Goal: Transaction & Acquisition: Purchase product/service

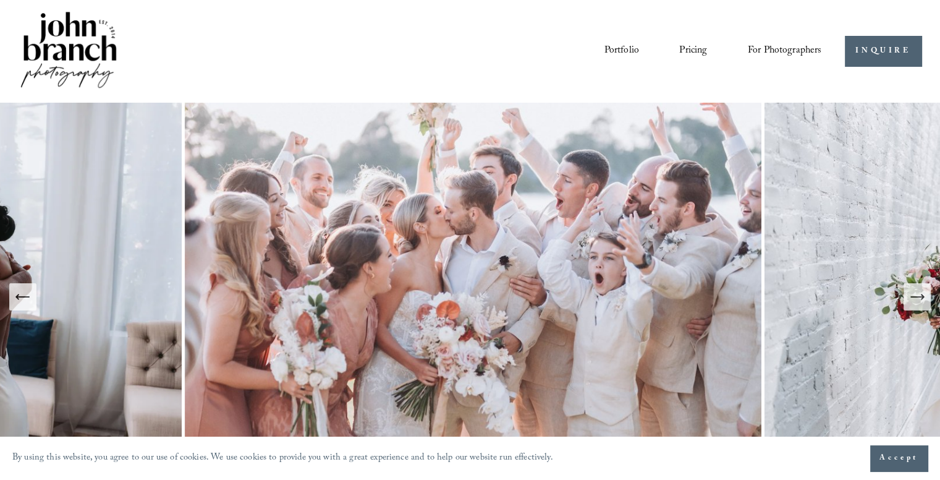
click at [26, 301] on icon "Previous Slide" at bounding box center [22, 296] width 17 height 17
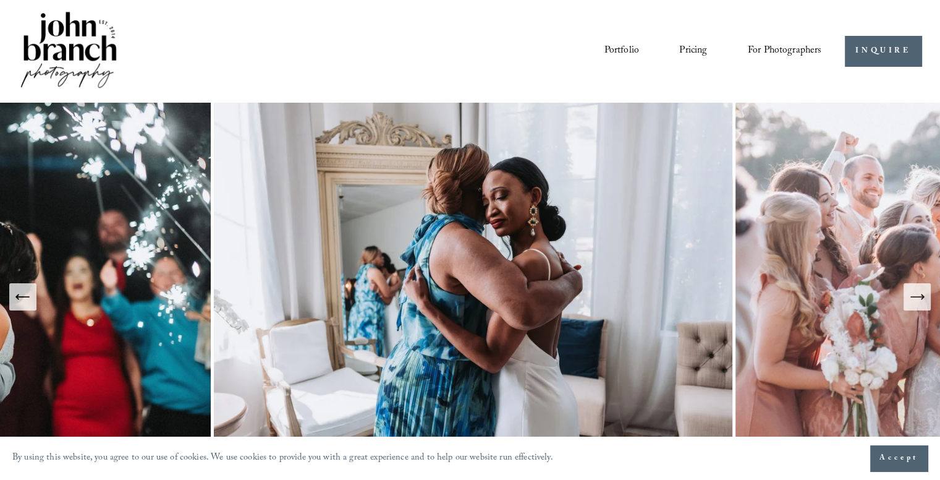
click at [26, 301] on icon "Previous Slide" at bounding box center [22, 296] width 17 height 17
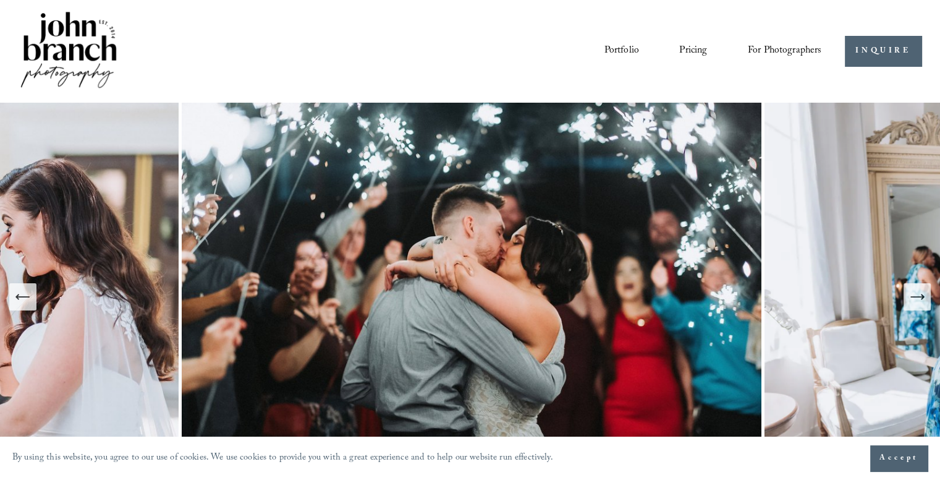
click at [26, 301] on icon "Previous Slide" at bounding box center [22, 296] width 17 height 17
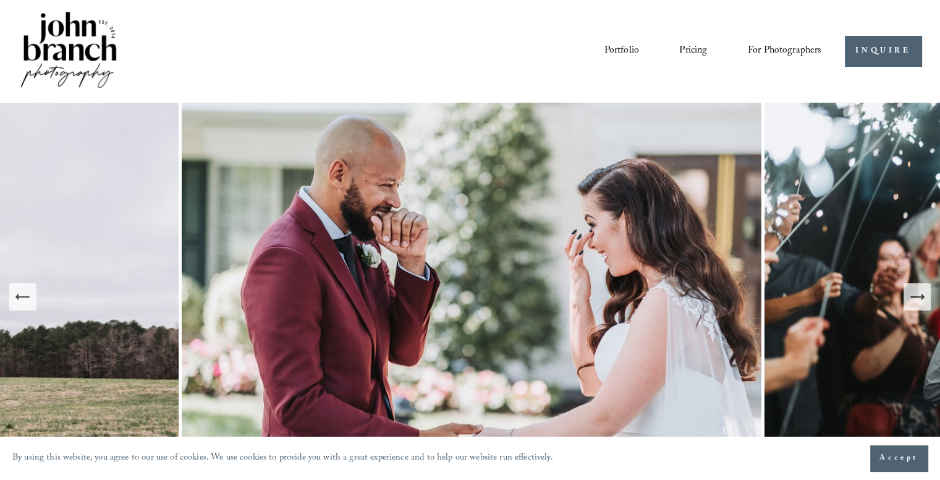
click at [26, 301] on icon "Previous Slide" at bounding box center [22, 296] width 17 height 17
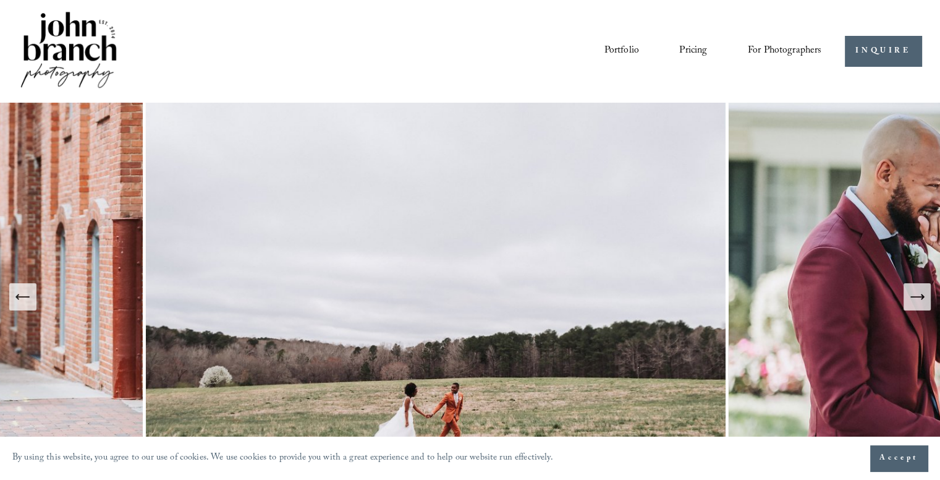
click at [26, 301] on icon "Previous Slide" at bounding box center [22, 296] width 17 height 17
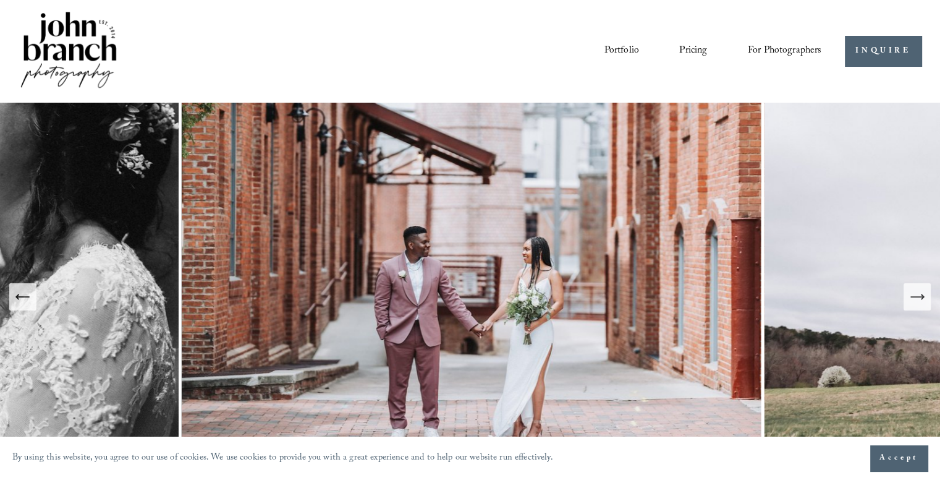
click at [26, 301] on icon "Previous Slide" at bounding box center [22, 296] width 17 height 17
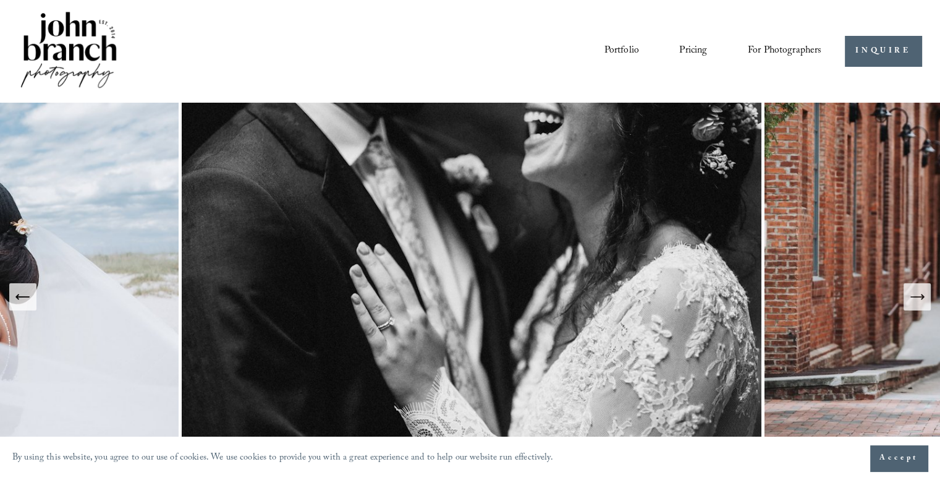
click at [26, 301] on icon "Previous Slide" at bounding box center [22, 296] width 17 height 17
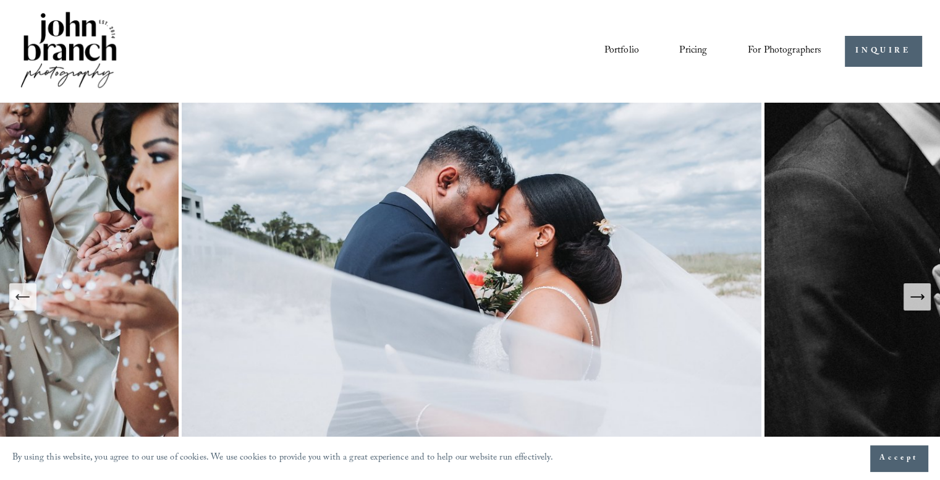
click at [0, 0] on span "Presets" at bounding box center [0, 0] width 0 height 0
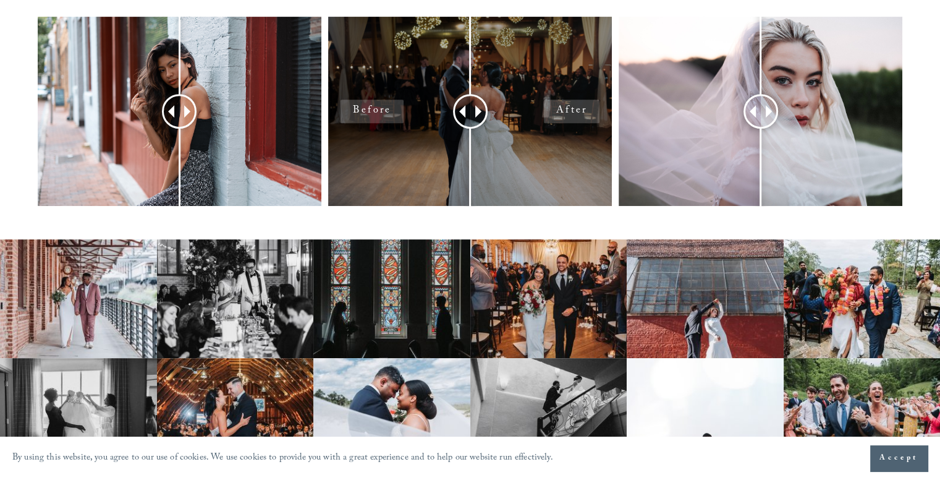
scroll to position [495, 0]
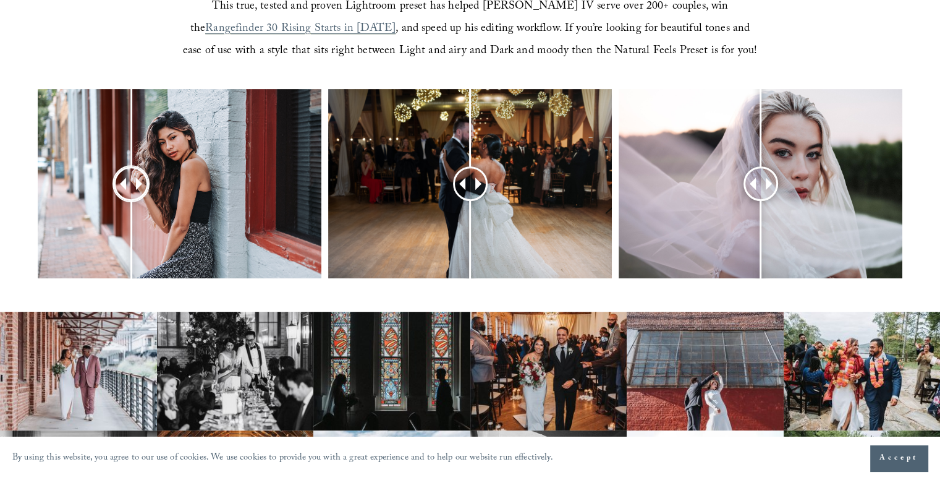
drag, startPoint x: 176, startPoint y: 181, endPoint x: 56, endPoint y: 192, distance: 120.4
click at [116, 192] on div at bounding box center [131, 183] width 31 height 31
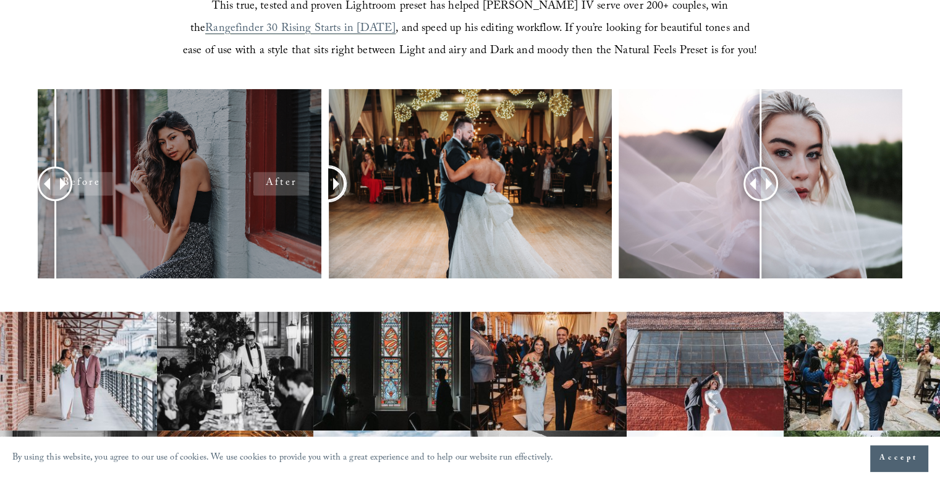
drag, startPoint x: 462, startPoint y: 184, endPoint x: 260, endPoint y: 197, distance: 203.2
click at [265, 198] on div at bounding box center [470, 200] width 940 height 222
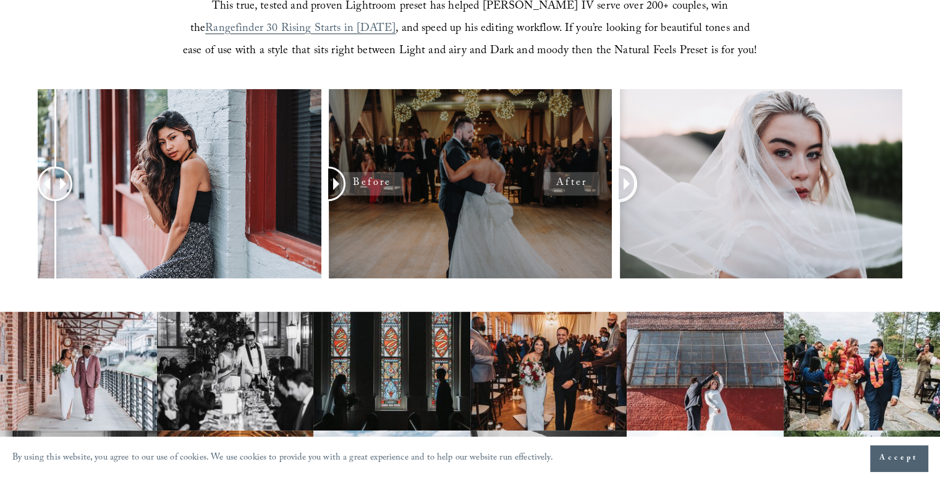
drag, startPoint x: 760, startPoint y: 183, endPoint x: 578, endPoint y: 213, distance: 184.3
click at [579, 211] on div at bounding box center [470, 200] width 940 height 222
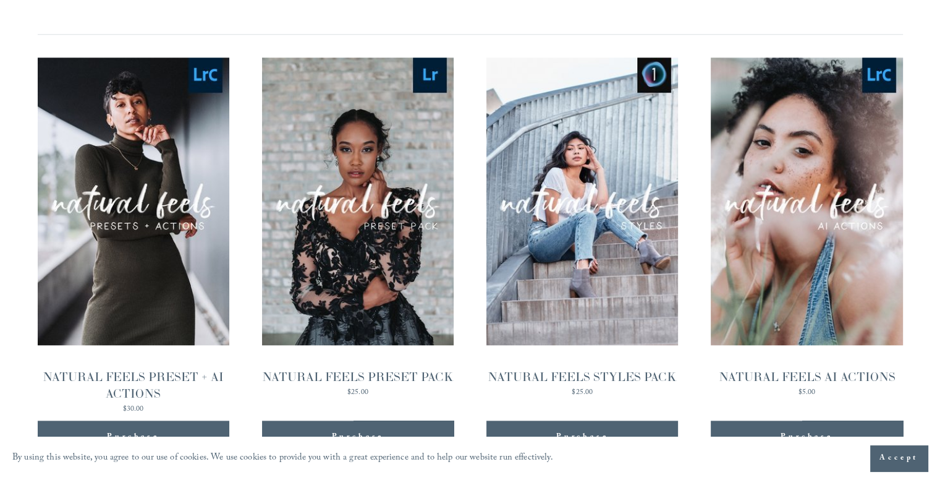
scroll to position [1207, 0]
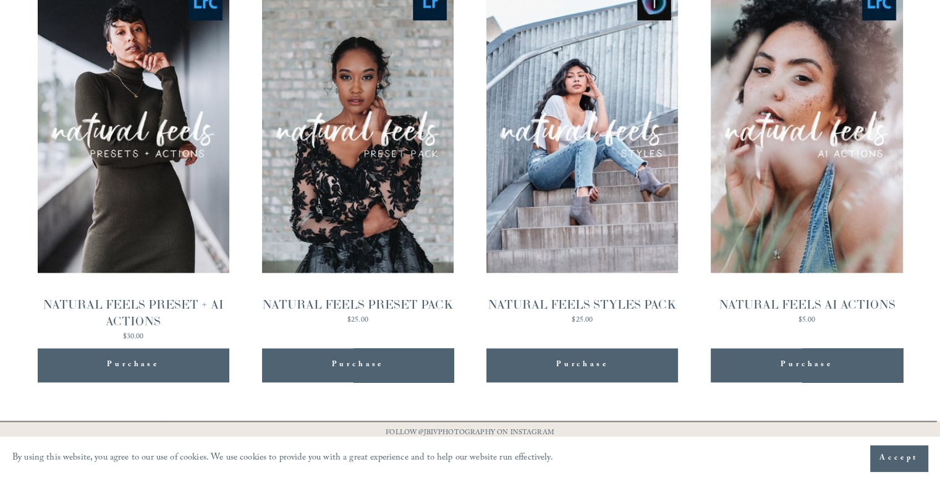
click at [434, 367] on div "Purchase Added!" at bounding box center [357, 365] width 167 height 34
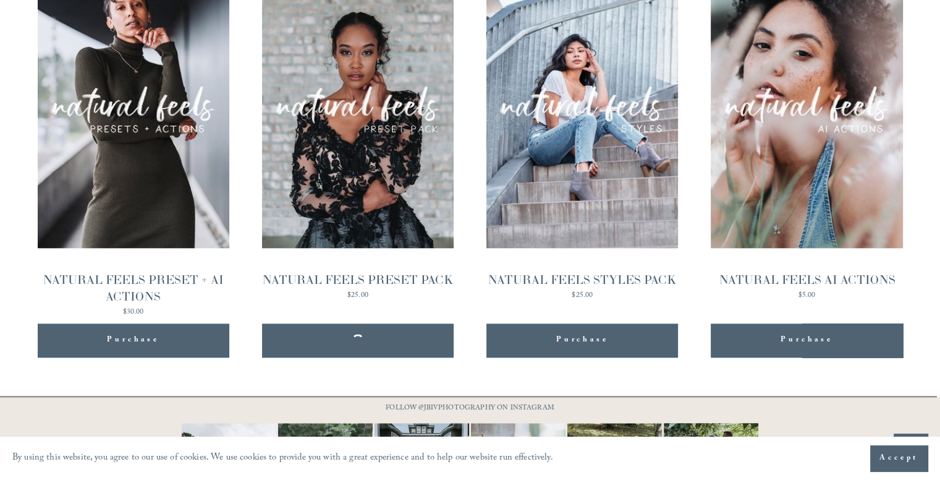
scroll to position [1302, 0]
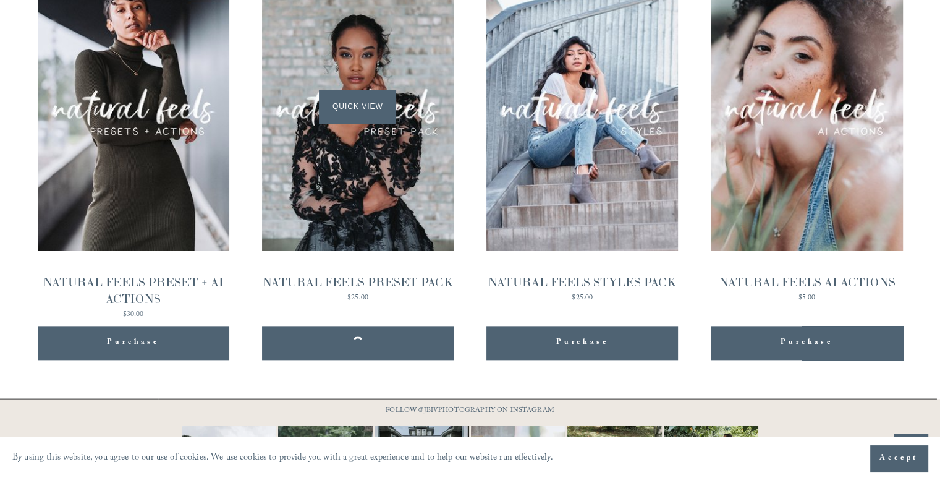
click at [367, 109] on span "Quick View" at bounding box center [357, 107] width 77 height 34
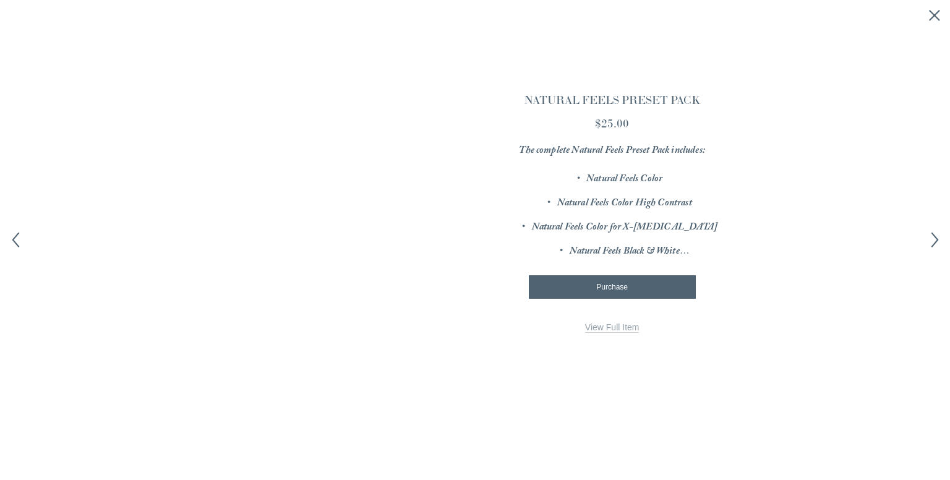
scroll to position [0, 0]
click at [935, 236] on icon "Next item" at bounding box center [934, 239] width 15 height 15
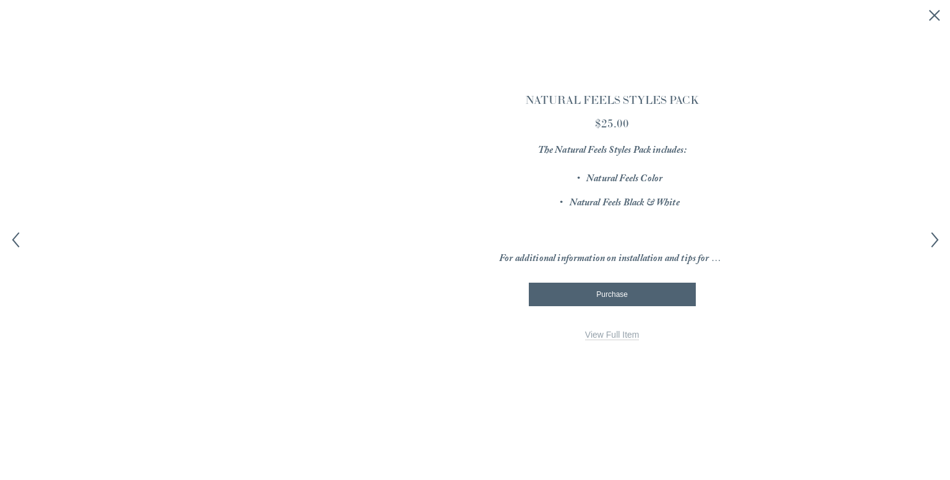
click at [12, 239] on icon "Previous item" at bounding box center [15, 239] width 15 height 15
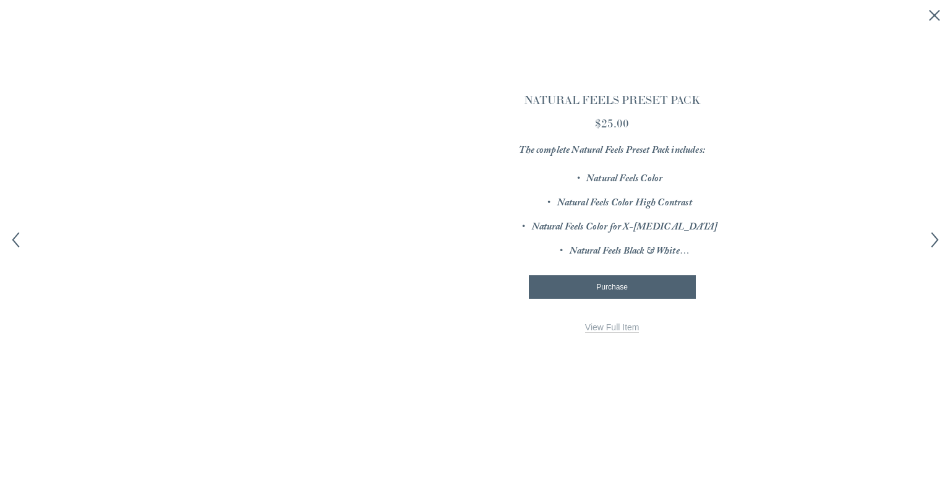
click at [12, 239] on icon "Previous item" at bounding box center [15, 239] width 15 height 15
click at [940, 17] on div "× Image 1 of 12 Image 2 of 12 Image 3 of 12" at bounding box center [475, 240] width 950 height 480
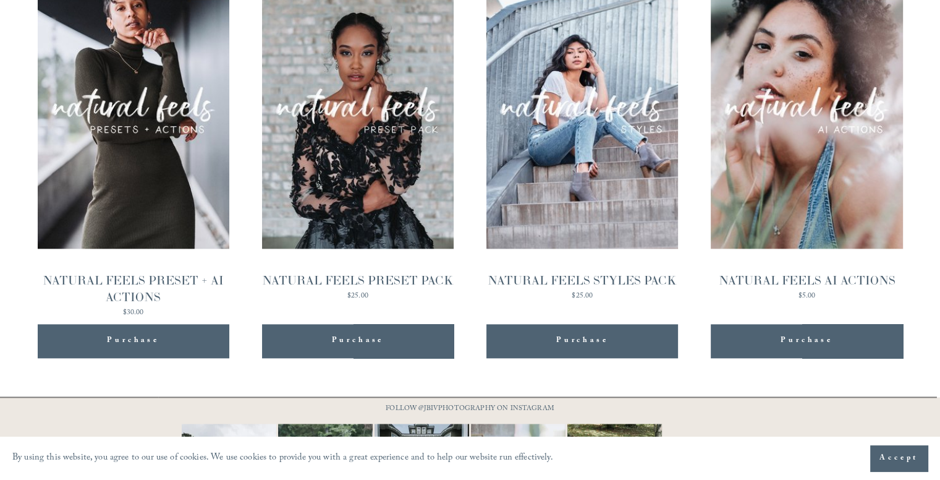
scroll to position [1302, 0]
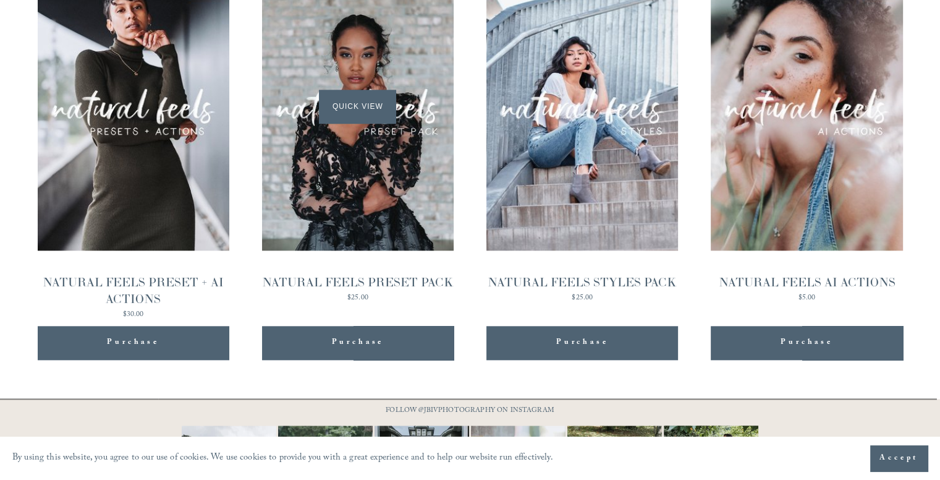
click at [333, 96] on span "Quick View" at bounding box center [357, 107] width 77 height 34
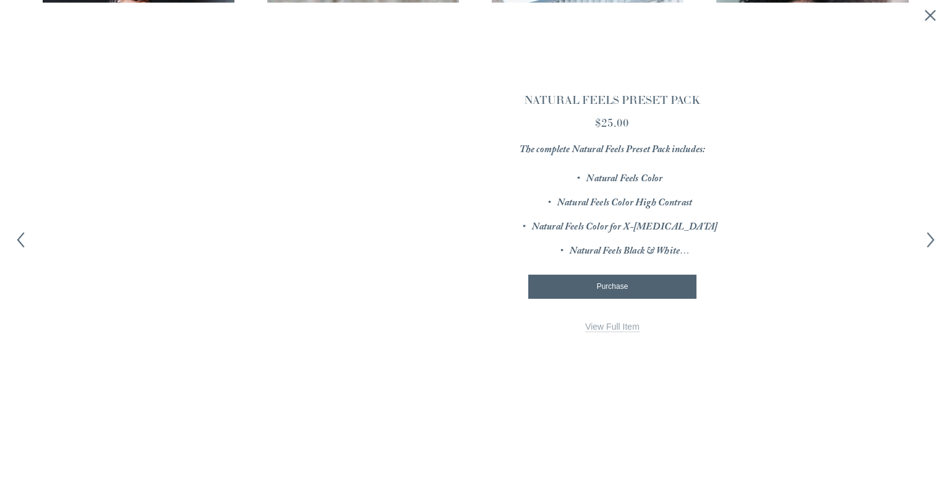
scroll to position [1305, 0]
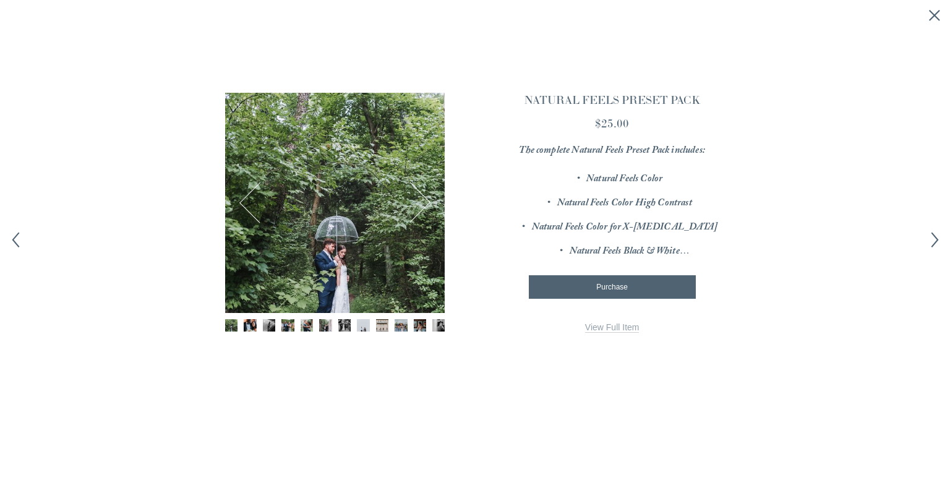
click at [246, 211] on button "Previous" at bounding box center [259, 202] width 41 height 41
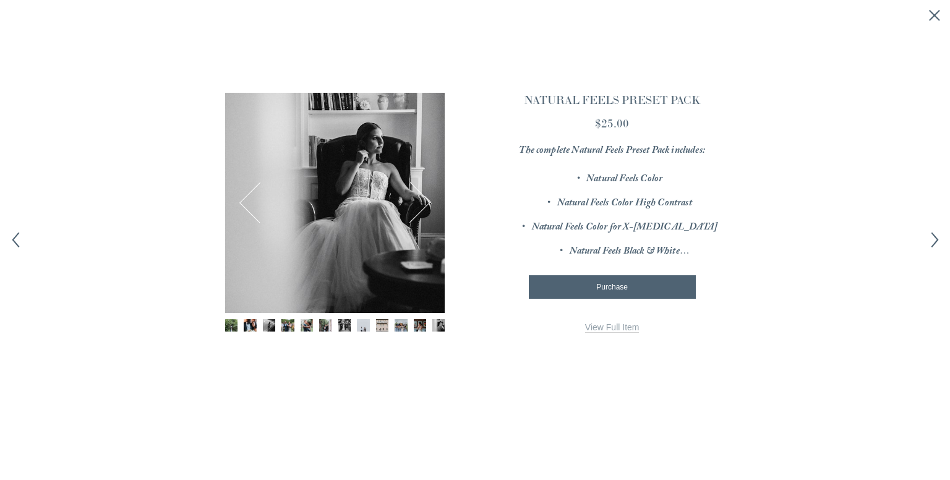
click at [249, 213] on button "Previous" at bounding box center [259, 202] width 41 height 41
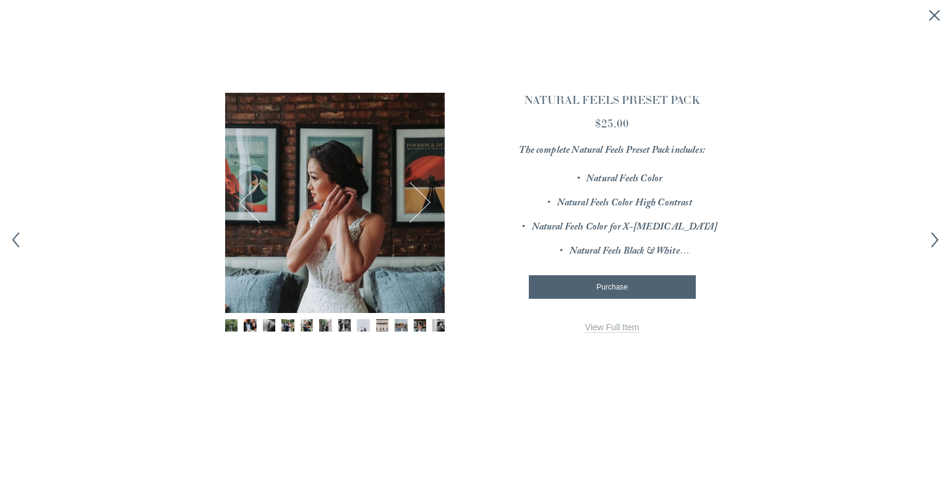
click at [249, 213] on button "Previous" at bounding box center [259, 202] width 41 height 41
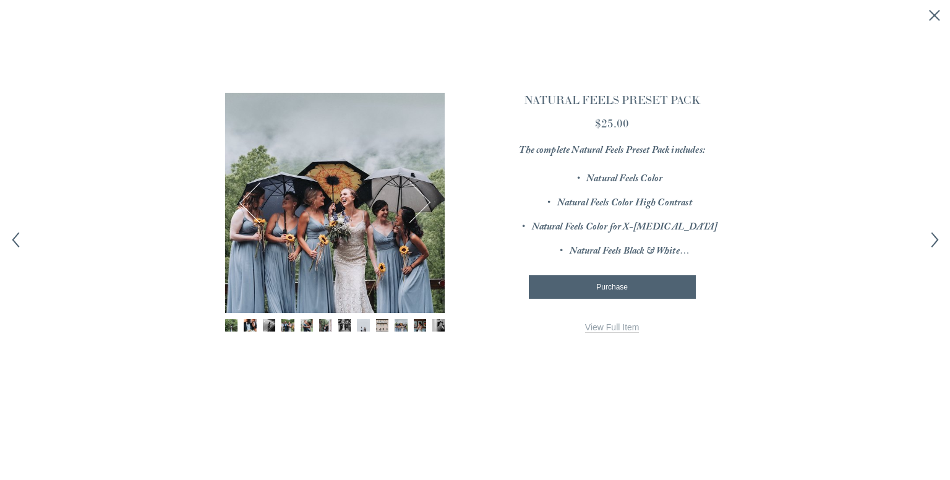
click at [249, 213] on button "Previous" at bounding box center [259, 202] width 41 height 41
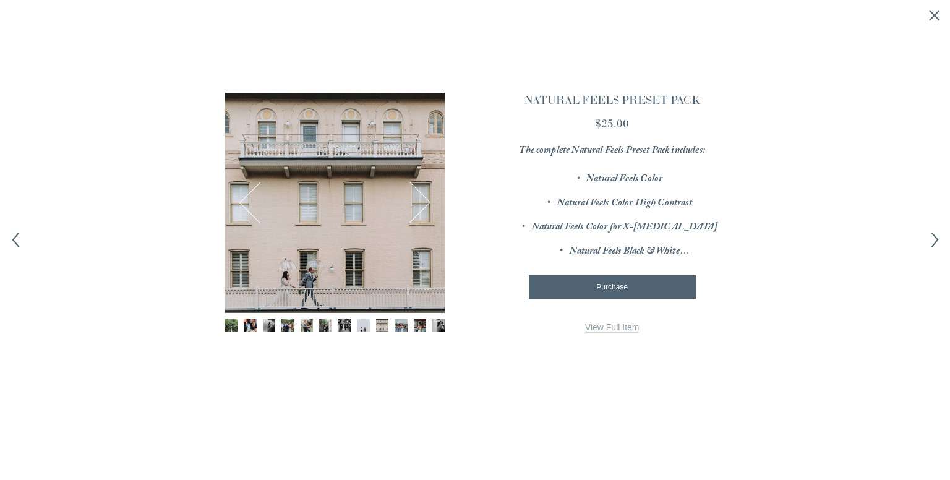
click at [249, 213] on button "Previous" at bounding box center [259, 202] width 41 height 41
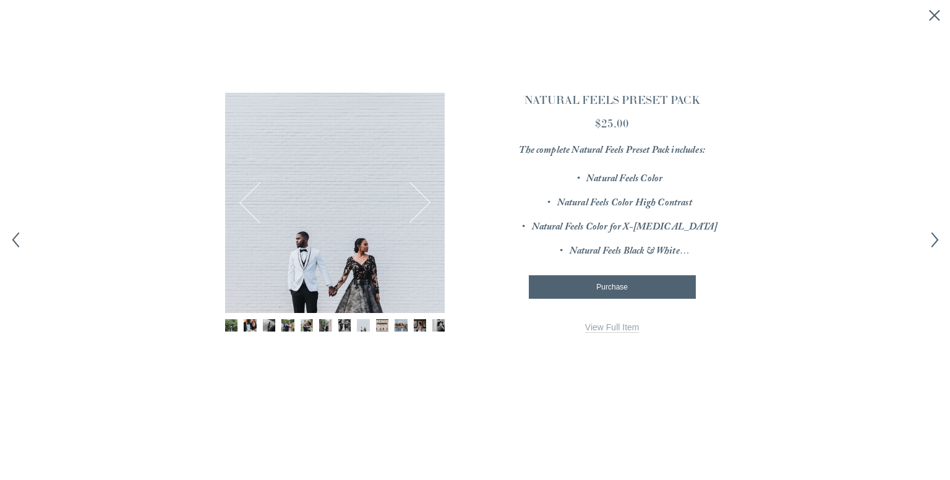
click at [248, 211] on button "Previous" at bounding box center [259, 202] width 41 height 41
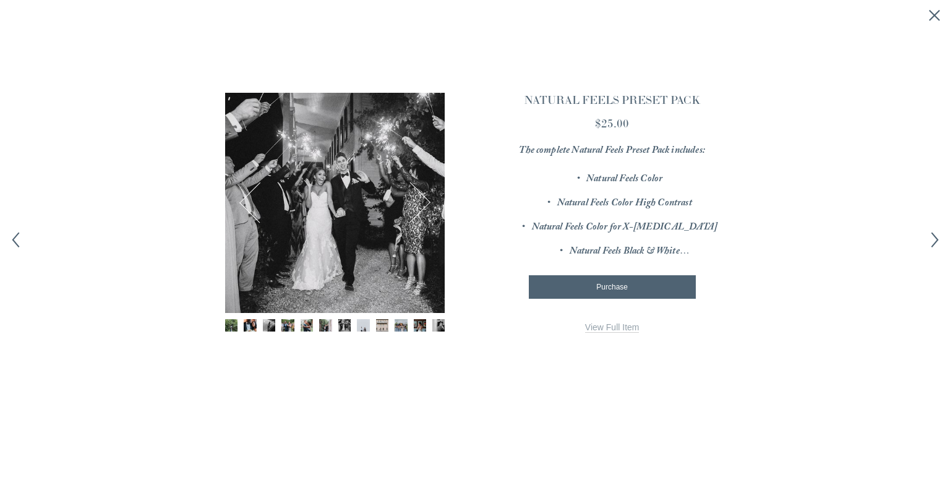
click at [248, 211] on button "Previous" at bounding box center [259, 202] width 41 height 41
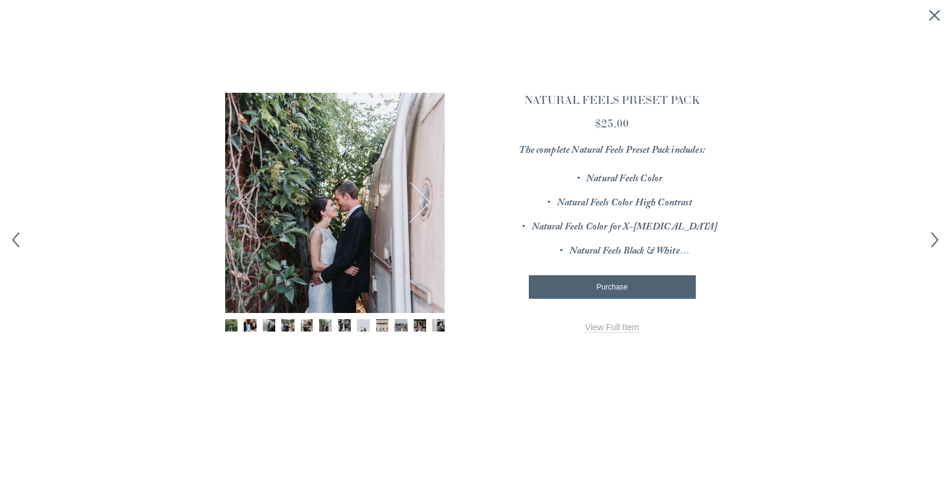
click at [248, 211] on button "Previous" at bounding box center [259, 202] width 41 height 41
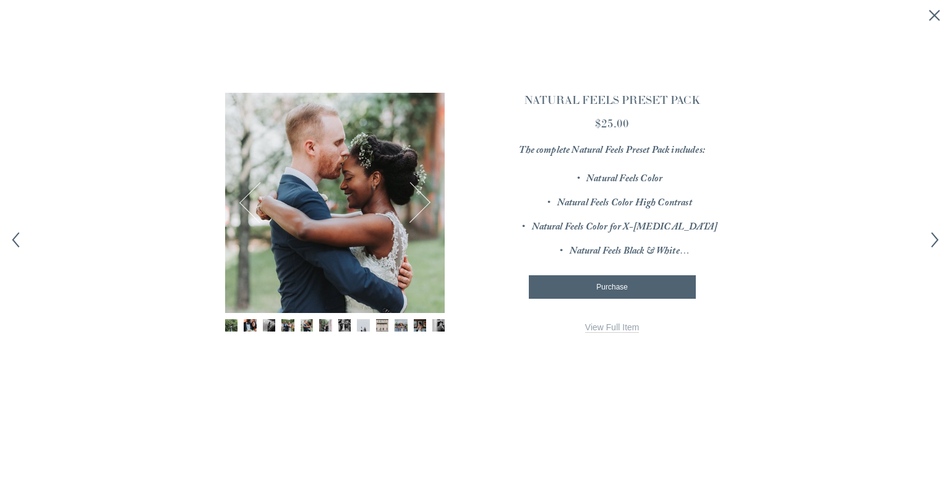
click at [248, 211] on button "Previous" at bounding box center [259, 202] width 41 height 41
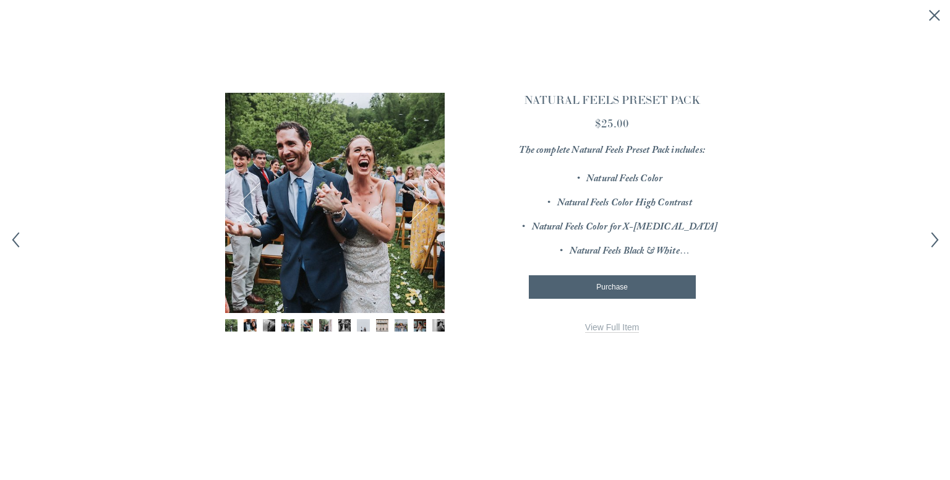
click at [248, 211] on button "Previous" at bounding box center [259, 202] width 41 height 41
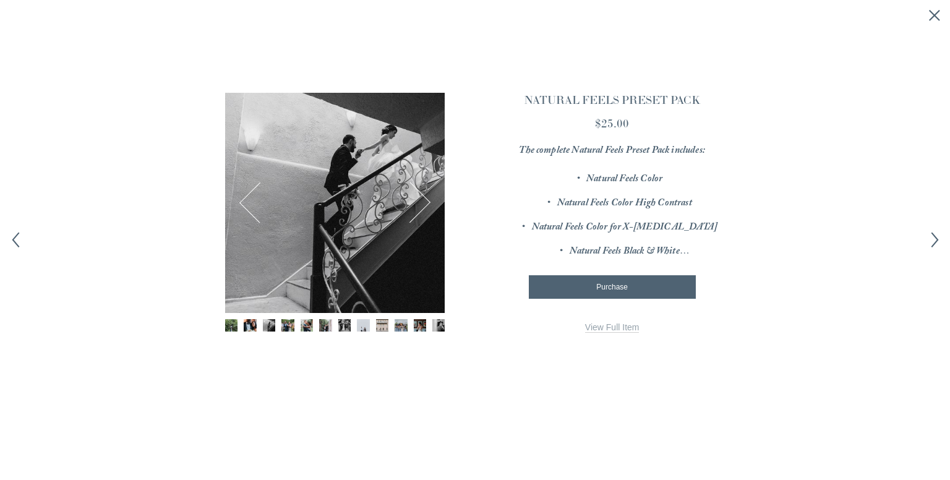
click at [248, 211] on button "Previous" at bounding box center [259, 202] width 41 height 41
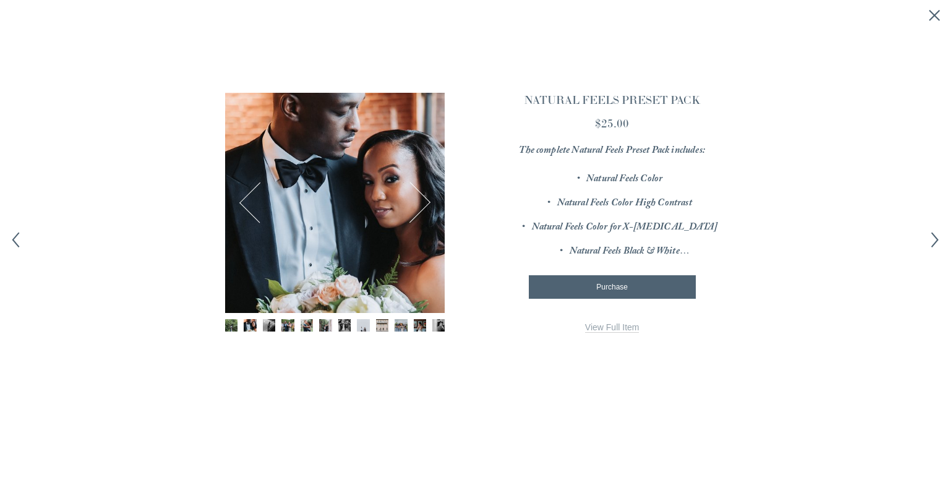
click at [248, 211] on button "Previous" at bounding box center [259, 202] width 41 height 41
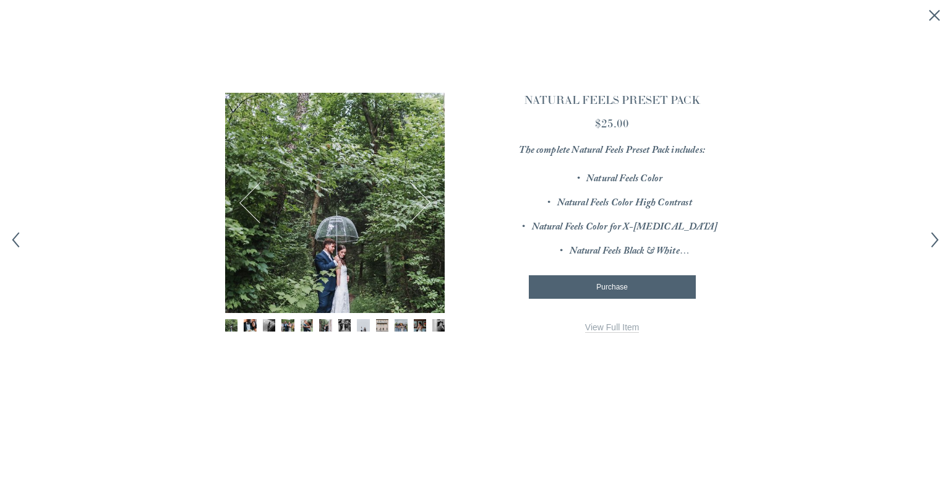
click at [248, 211] on button "Previous" at bounding box center [259, 202] width 41 height 41
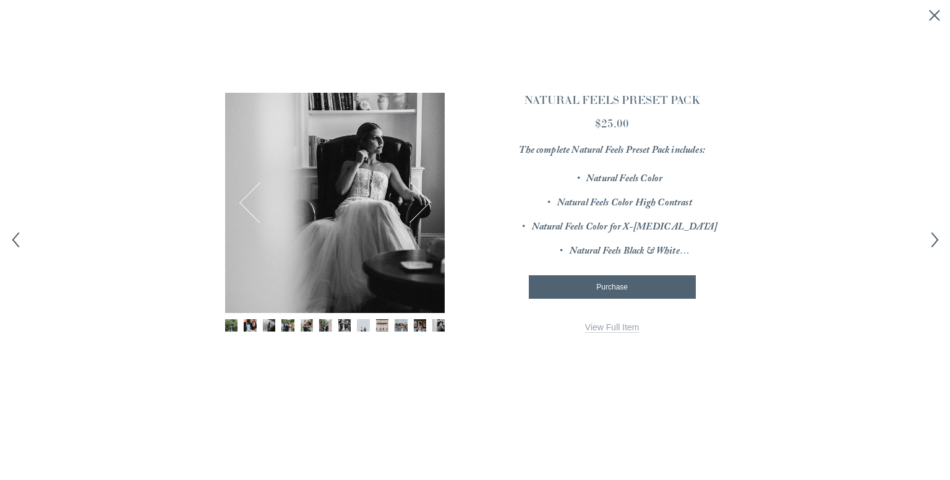
click at [248, 211] on button "Previous" at bounding box center [259, 202] width 41 height 41
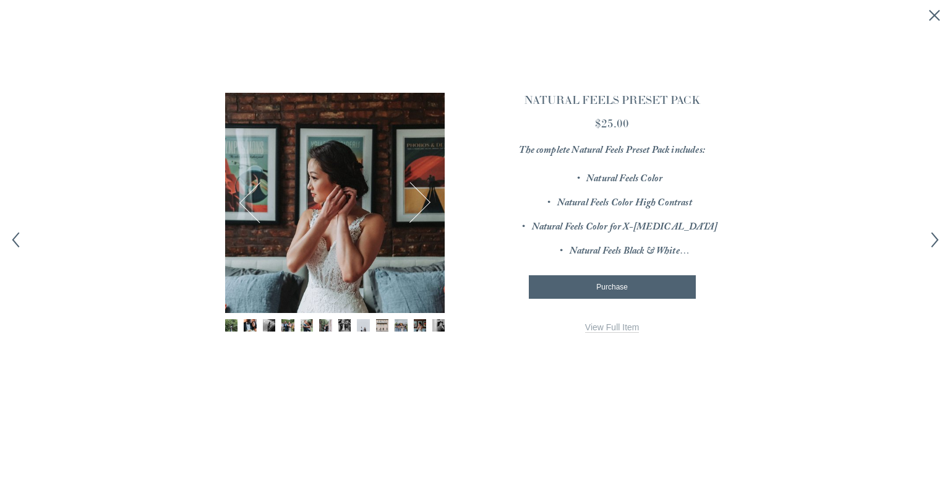
click at [248, 208] on button "Previous" at bounding box center [259, 202] width 41 height 41
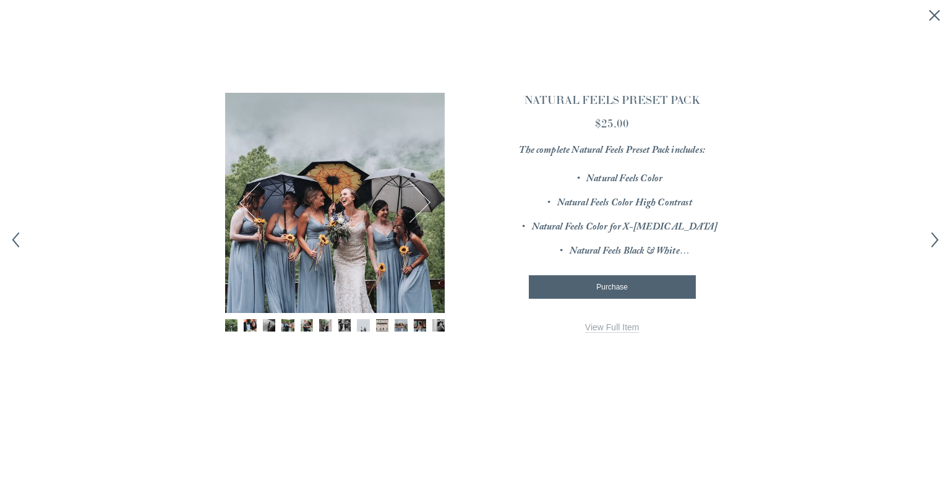
click at [935, 237] on polyline "Next item" at bounding box center [934, 239] width 6 height 14
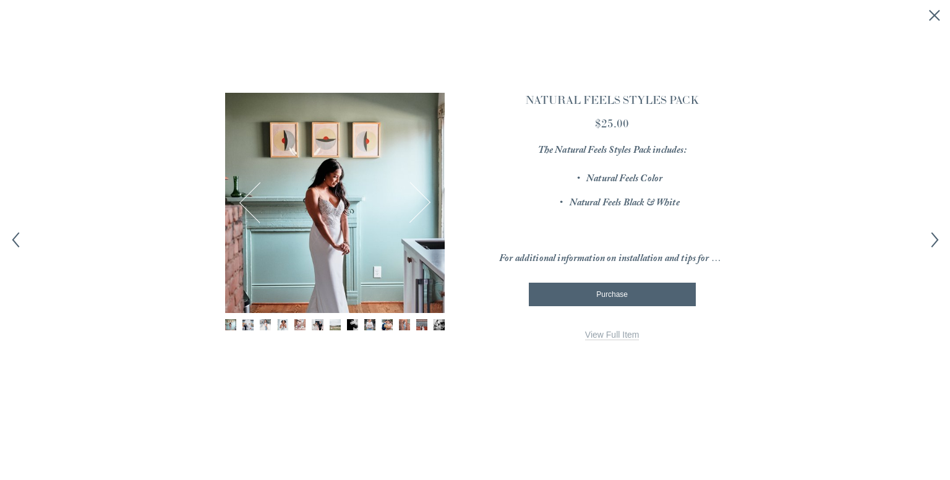
click at [429, 203] on button "Next" at bounding box center [409, 202] width 41 height 41
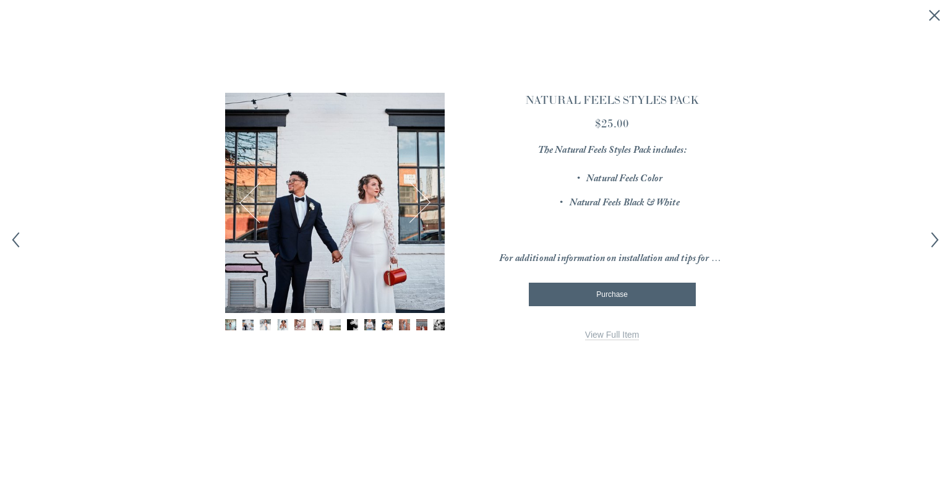
click at [429, 202] on button "Next" at bounding box center [409, 202] width 41 height 41
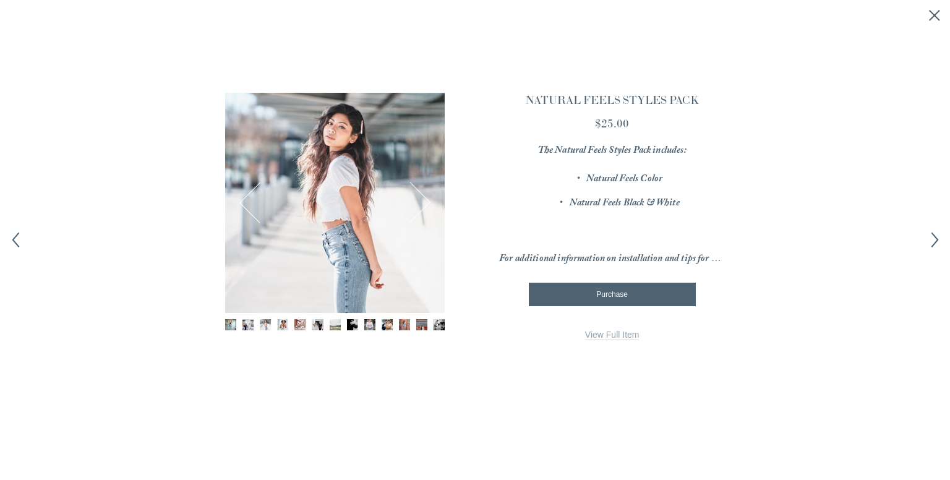
click at [429, 202] on button "Next" at bounding box center [409, 202] width 41 height 41
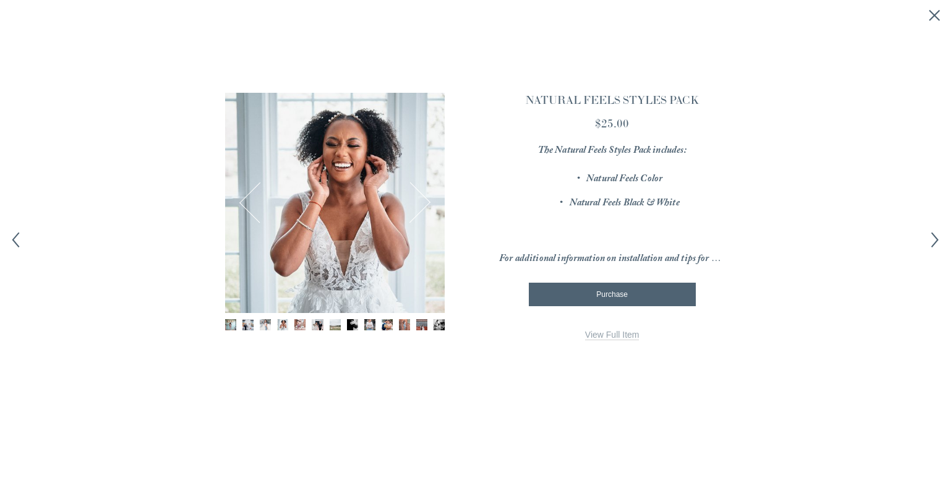
click at [429, 202] on button "Next" at bounding box center [409, 202] width 41 height 41
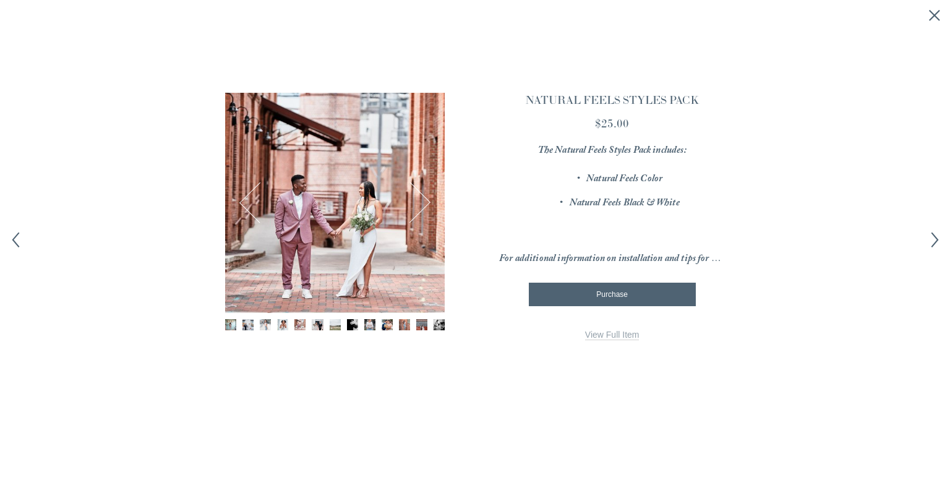
click at [429, 202] on button "Next" at bounding box center [409, 202] width 41 height 41
click at [425, 201] on button "Next" at bounding box center [409, 202] width 41 height 41
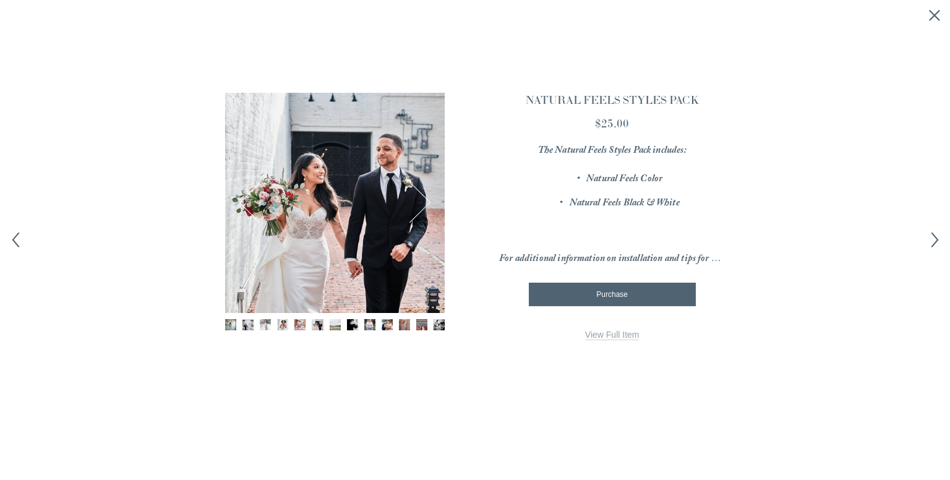
click at [425, 201] on button "Next" at bounding box center [409, 202] width 41 height 41
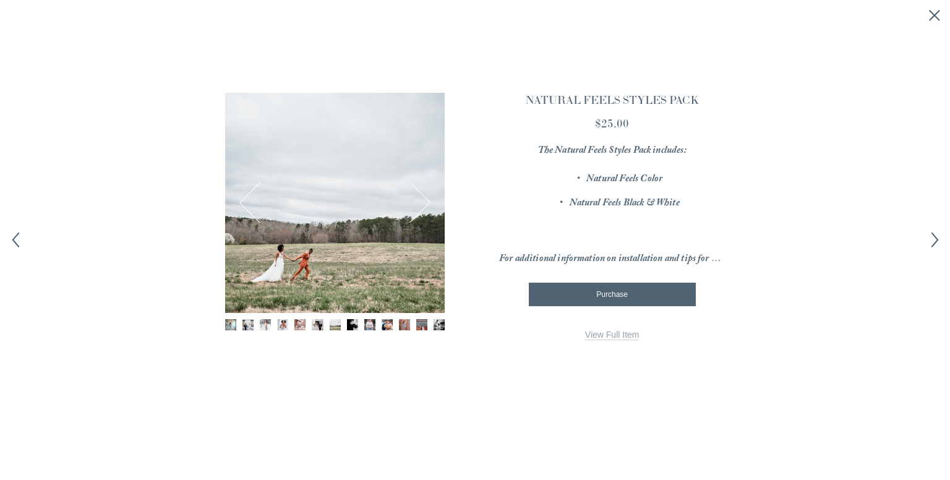
click at [934, 245] on icon "Next item" at bounding box center [934, 239] width 15 height 15
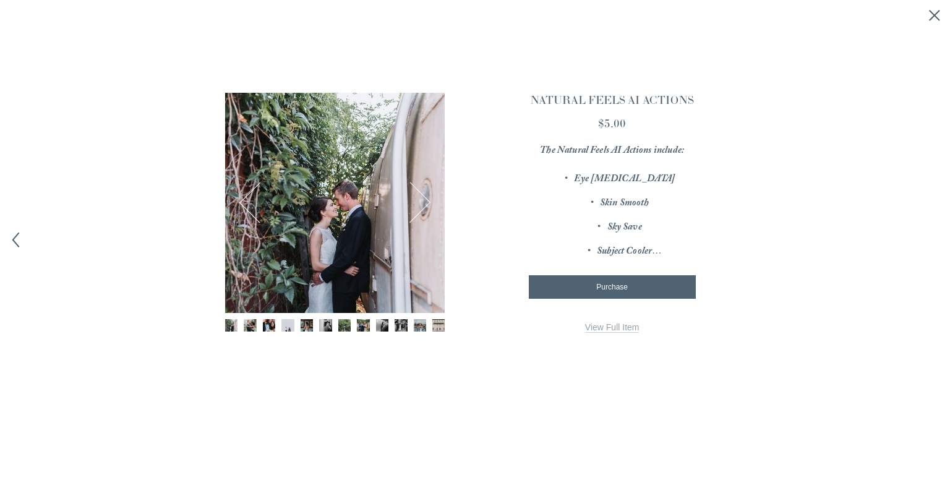
click at [935, 245] on div "× 1 / 12 Image 1 of 12 Image 2 of 12 Image 3 of 12" at bounding box center [475, 240] width 950 height 480
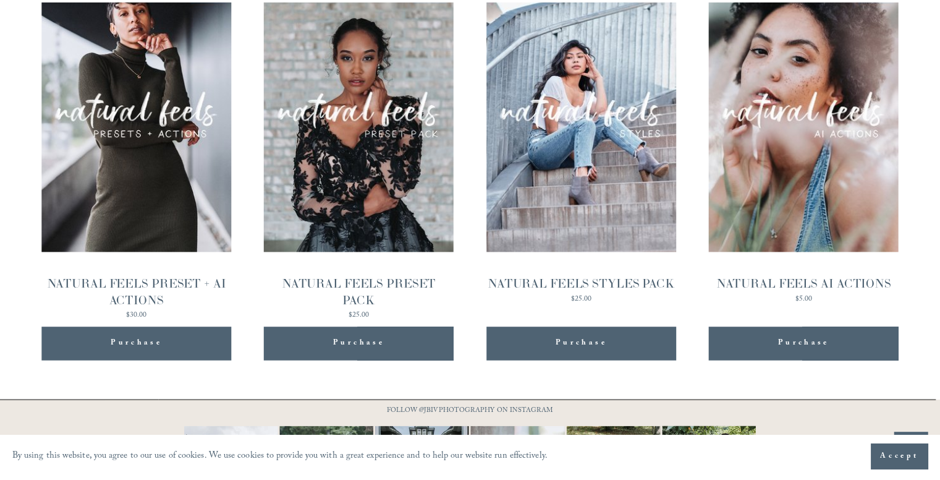
scroll to position [1302, 0]
